Goal: Task Accomplishment & Management: Use online tool/utility

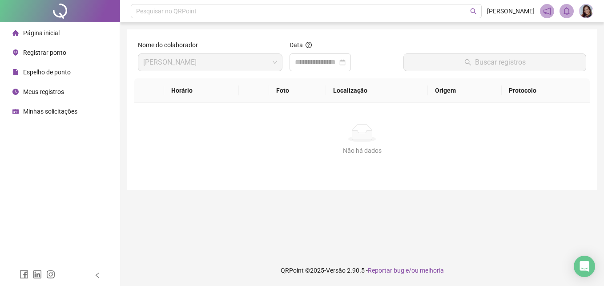
click at [58, 50] on span "Registrar ponto" at bounding box center [44, 52] width 43 height 7
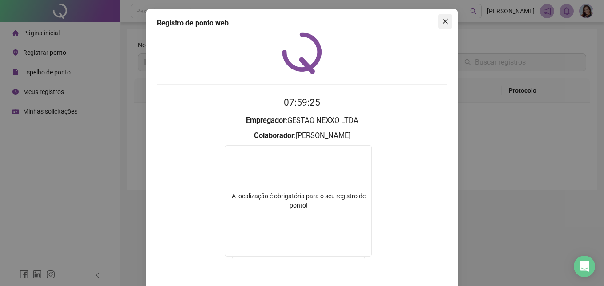
click at [296, 21] on icon "close" at bounding box center [445, 21] width 7 height 7
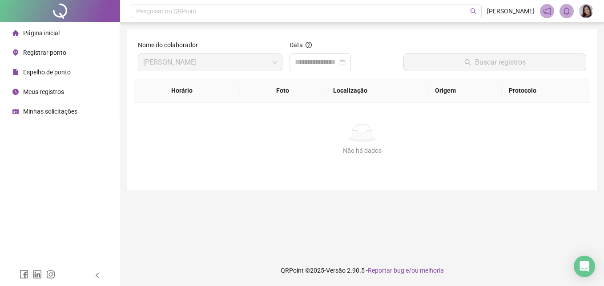
click at [55, 51] on span "Registrar ponto" at bounding box center [44, 52] width 43 height 7
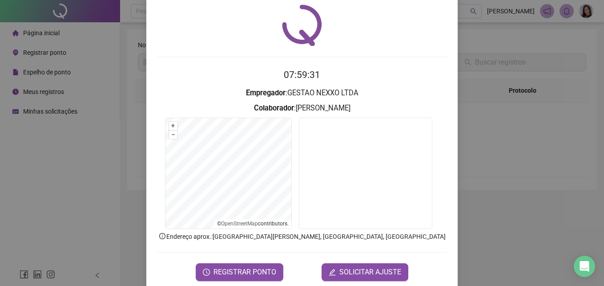
scroll to position [42, 0]
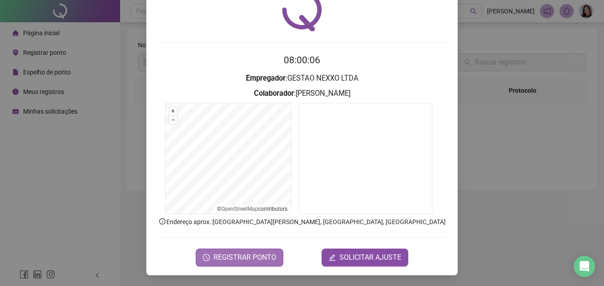
click at [251, 257] on span "REGISTRAR PONTO" at bounding box center [245, 257] width 63 height 11
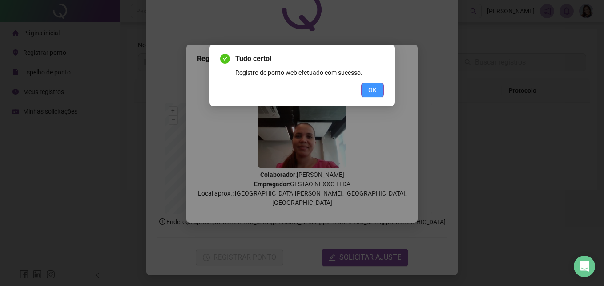
click at [296, 91] on button "OK" at bounding box center [372, 90] width 23 height 14
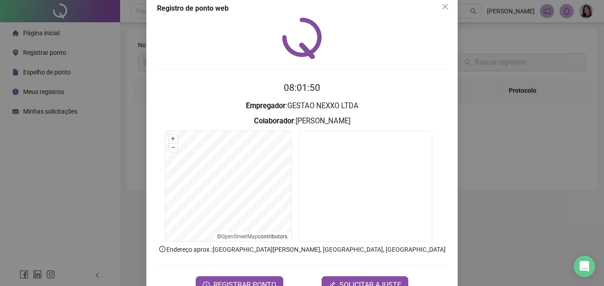
scroll to position [0, 0]
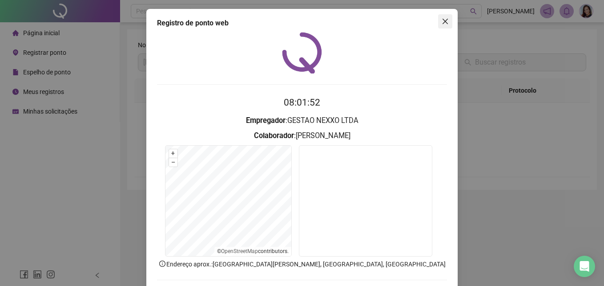
click at [296, 19] on span "Close" at bounding box center [445, 21] width 14 height 7
